Goal: Navigation & Orientation: Find specific page/section

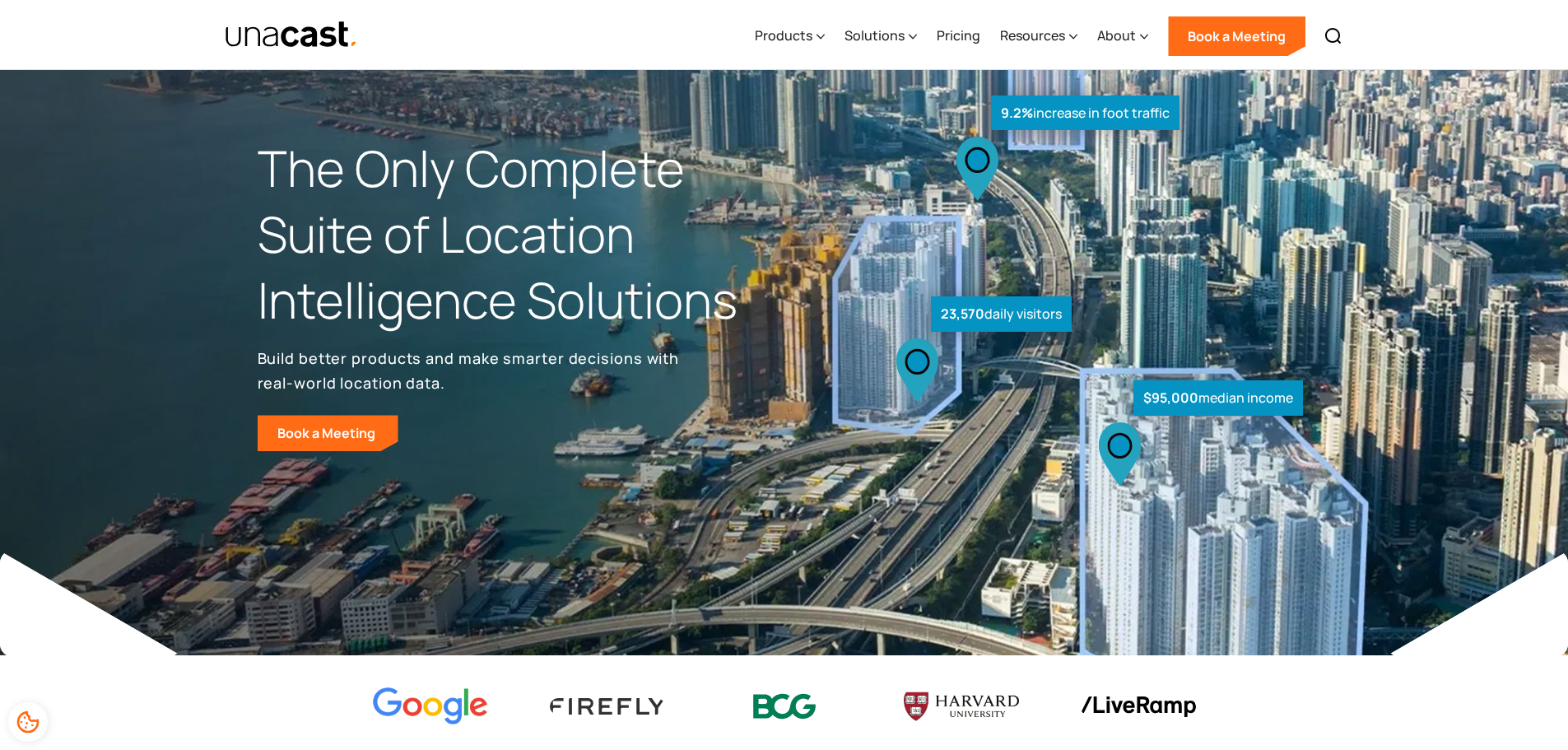
click at [1410, 671] on div at bounding box center [784, 703] width 1568 height 96
click at [819, 29] on icon at bounding box center [820, 36] width 8 height 17
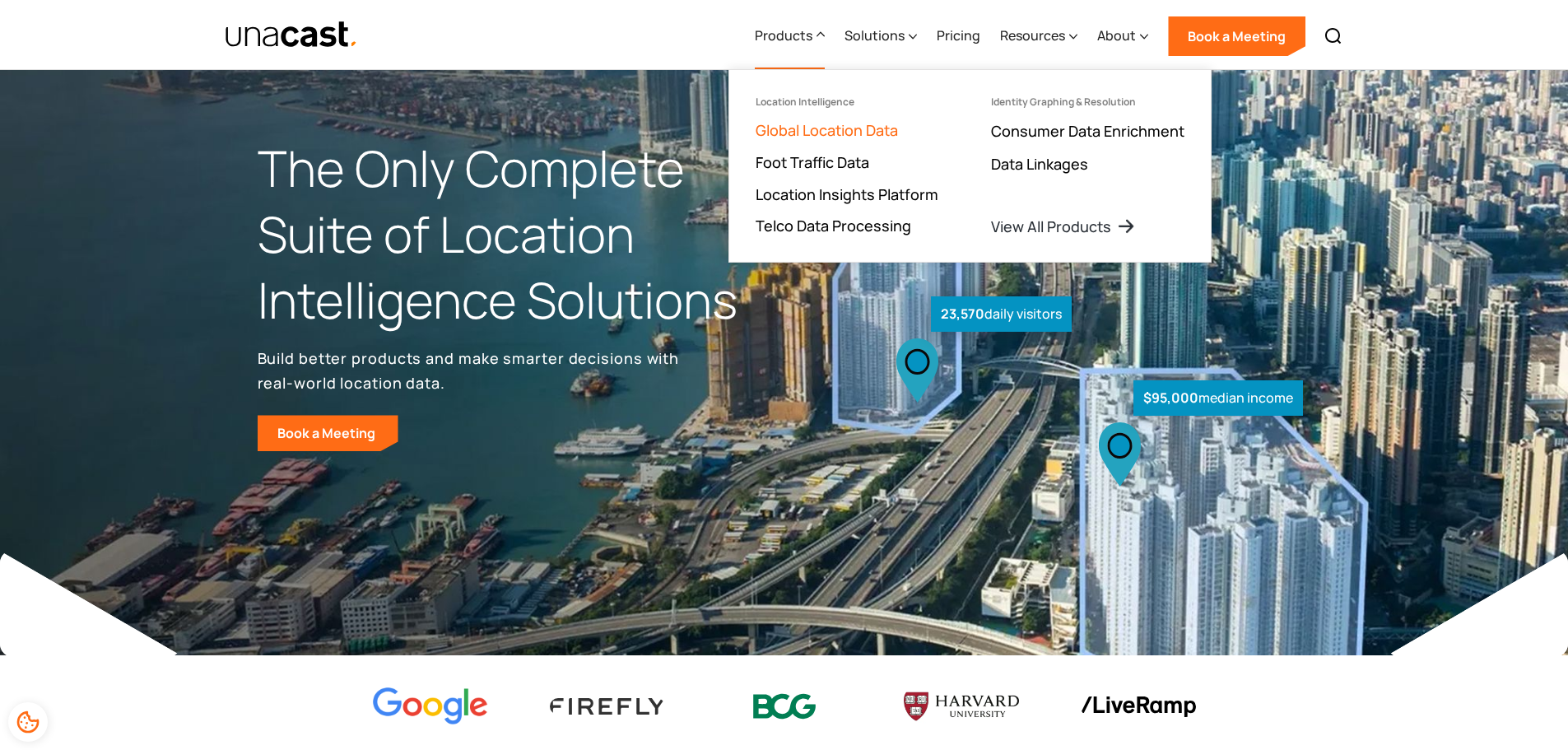
click at [839, 127] on link "Global Location Data" at bounding box center [826, 130] width 142 height 20
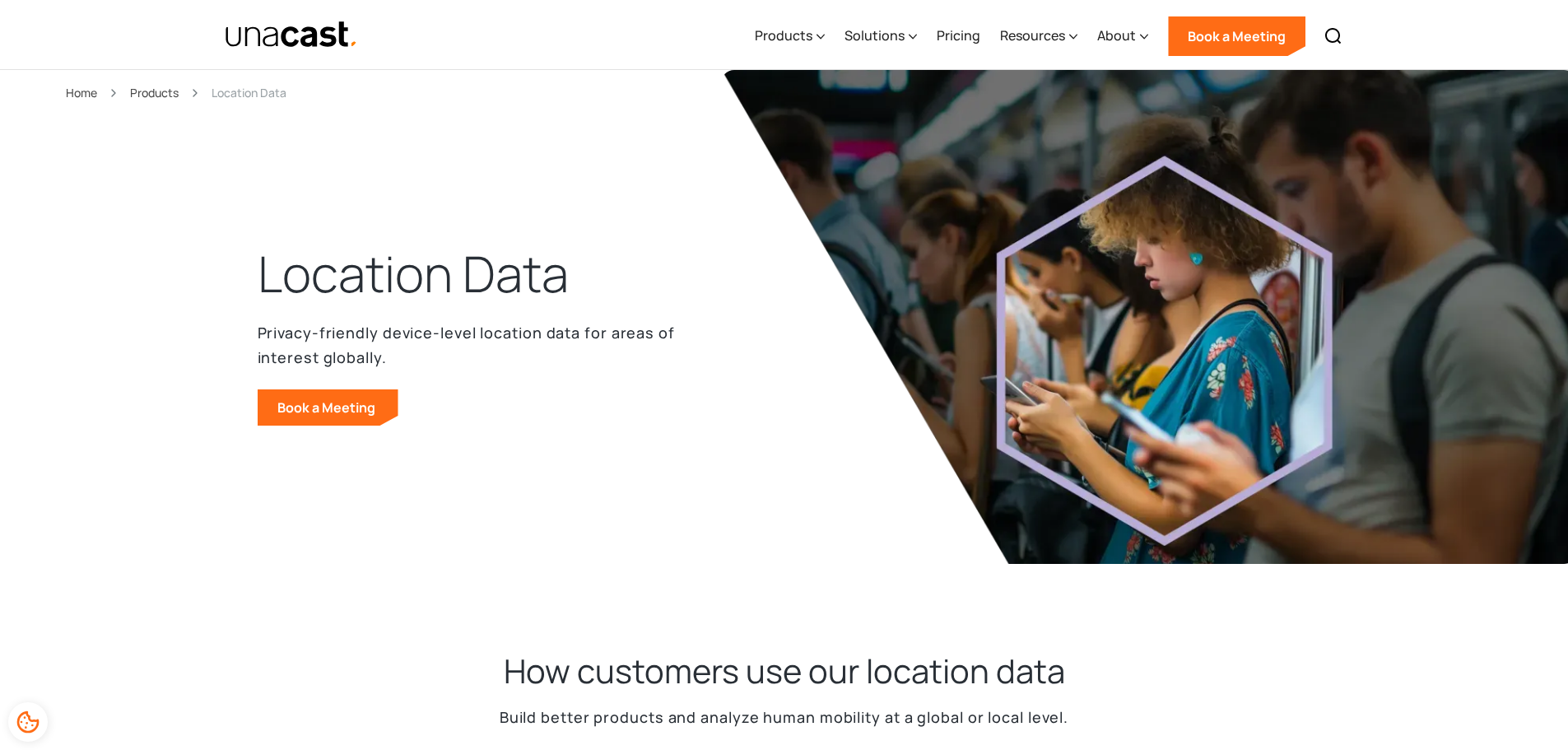
click at [830, 38] on div "Products Location Intelligence Global Location Data Foot Traffic Data Location …" at bounding box center [1048, 35] width 606 height 70
click at [822, 38] on icon at bounding box center [821, 37] width 7 height 4
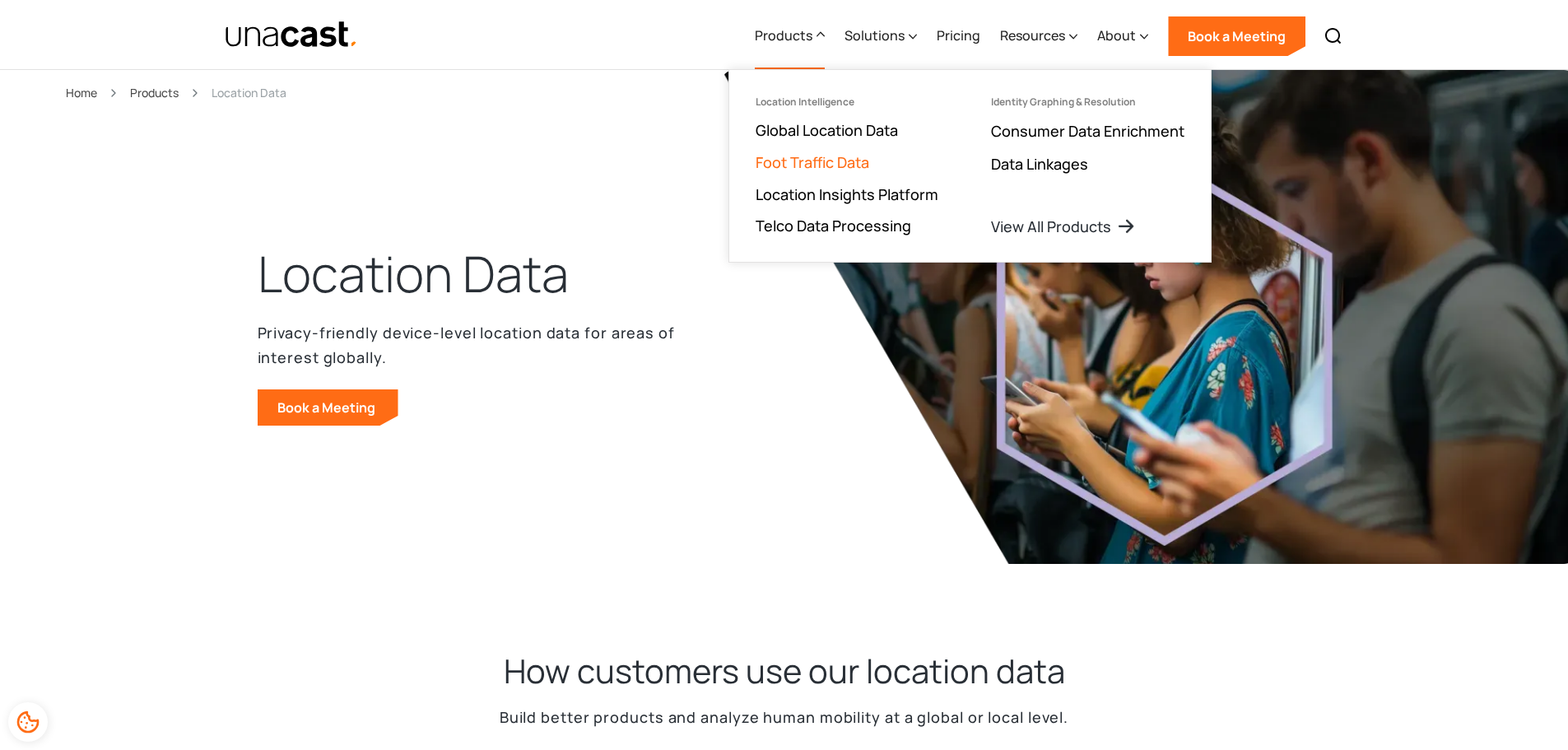
click at [842, 166] on link "Foot Traffic Data" at bounding box center [812, 162] width 114 height 20
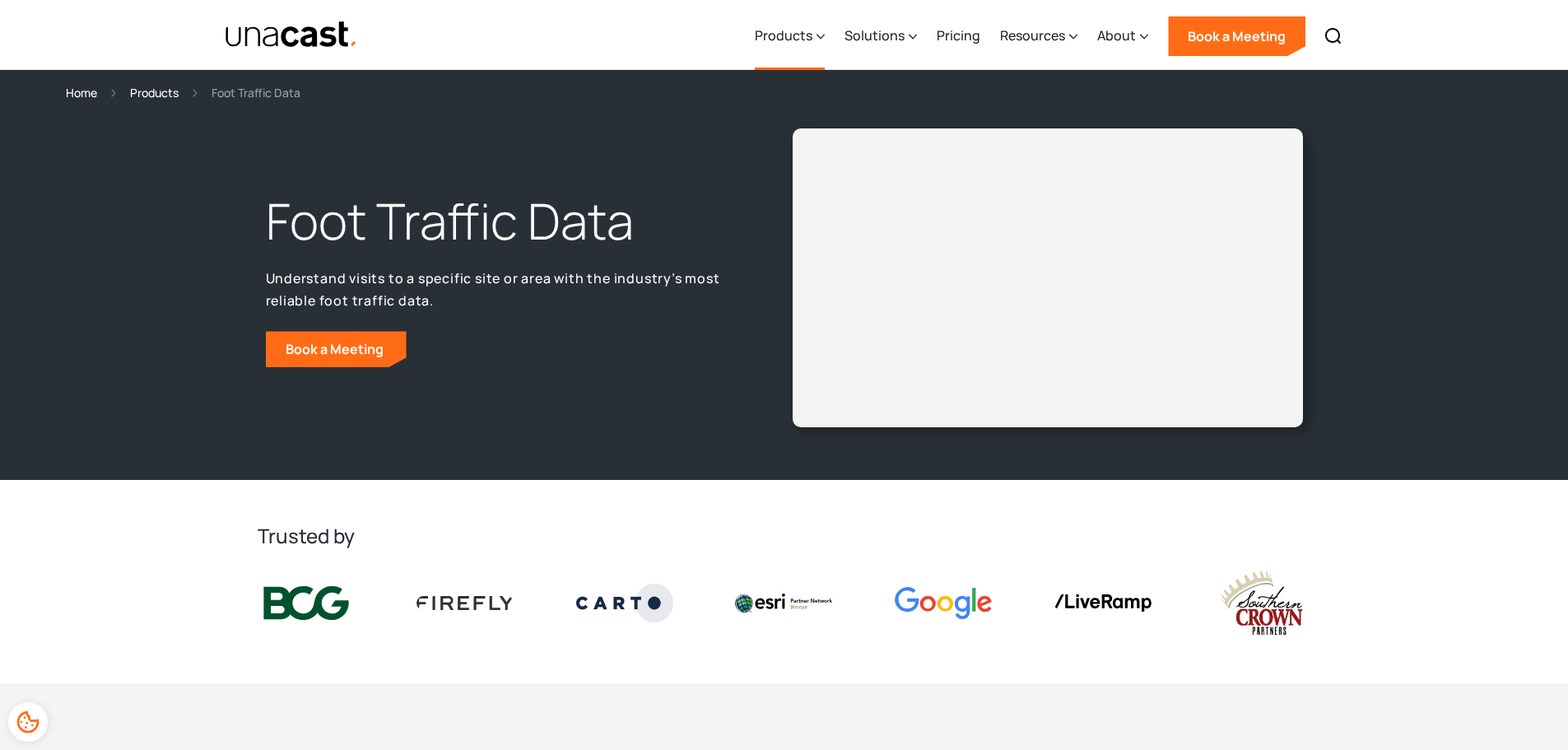
click at [823, 35] on icon at bounding box center [820, 36] width 8 height 17
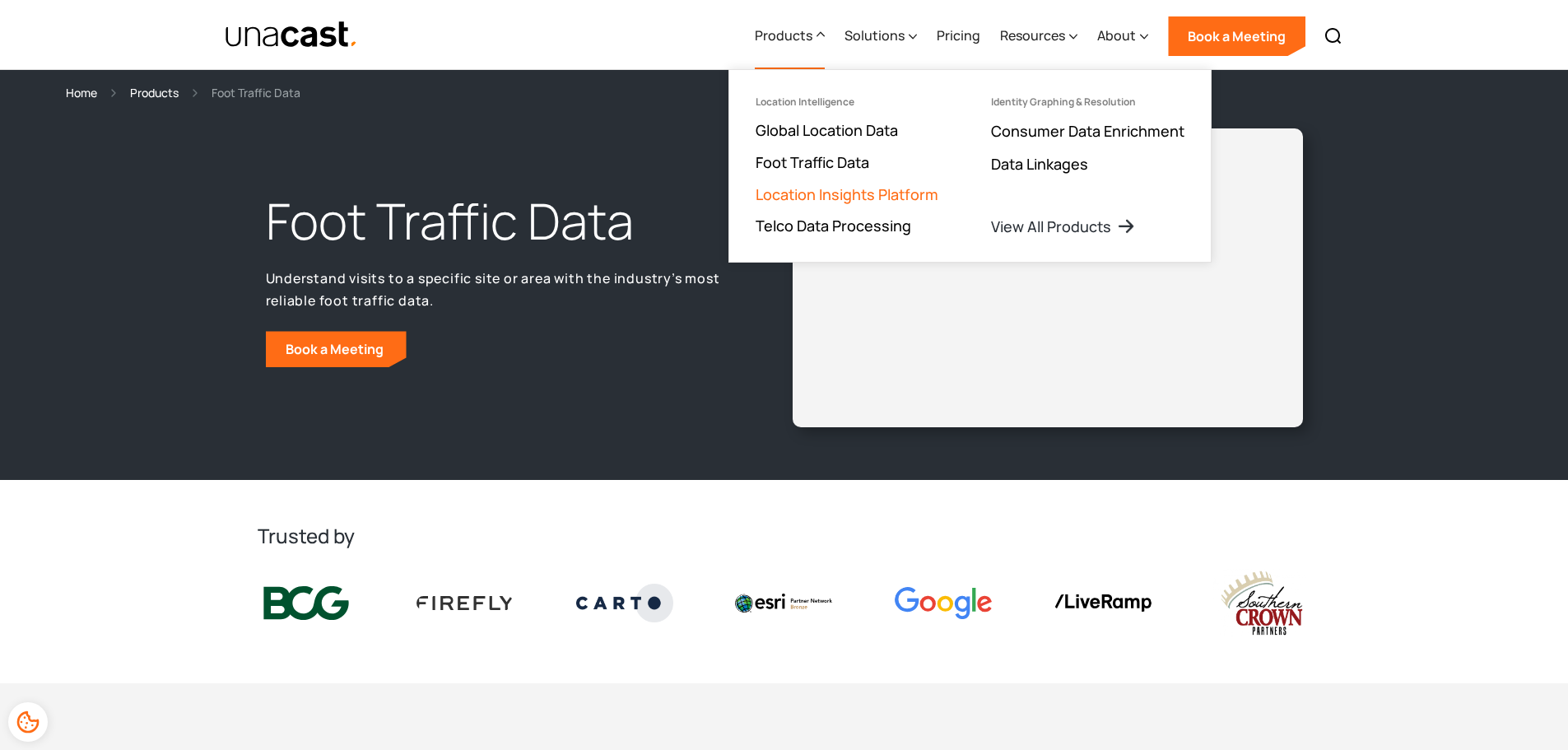
click at [864, 199] on link "Location Insights Platform" at bounding box center [847, 194] width 182 height 20
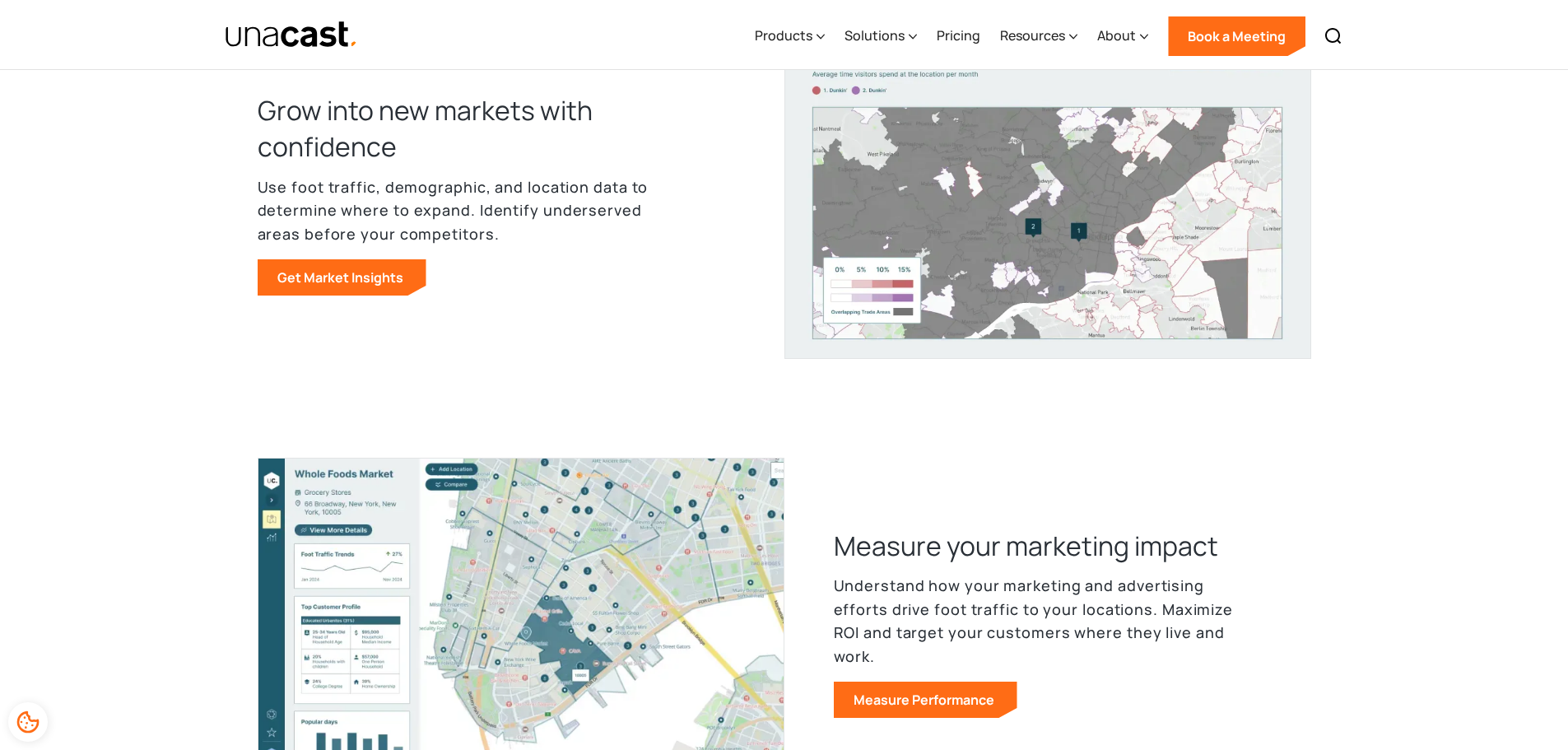
scroll to position [906, 0]
